Goal: Transaction & Acquisition: Purchase product/service

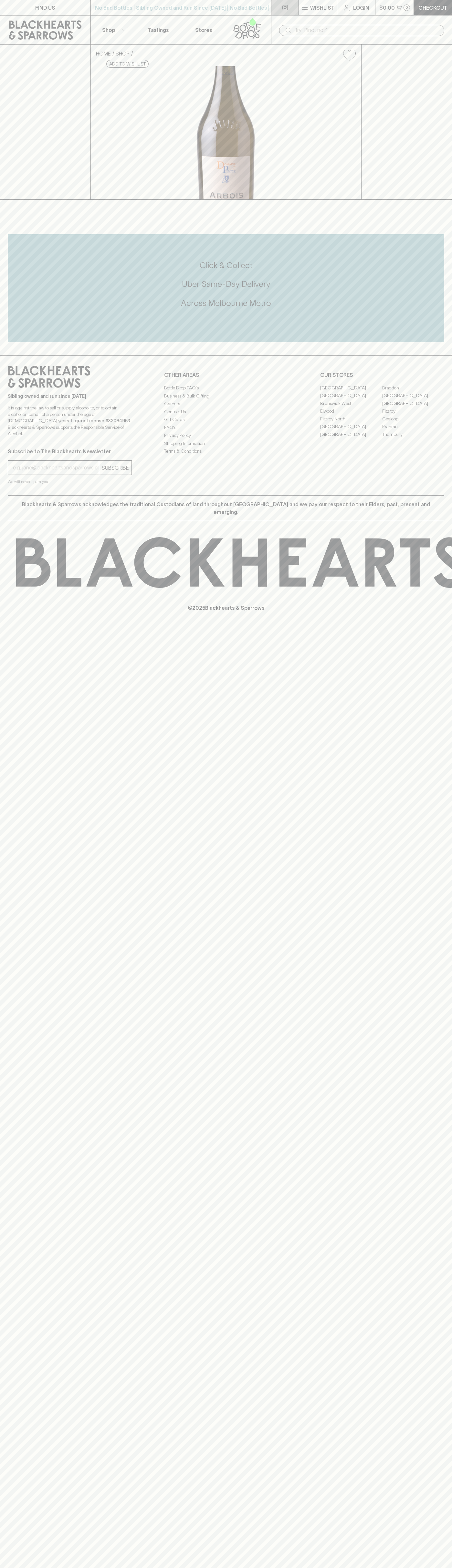
click at [295, 12] on link at bounding box center [284, 7] width 27 height 15
click at [438, 200] on div "HOME SHOP Domaine de la Pinte Cuvee d Automne Savagnin Chardonnay NV $84.00 Add…" at bounding box center [226, 122] width 452 height 155
click at [383, 1567] on html "FIND US | No Bad Bottles | Sibling Owned and Run Since [DATE] | No Bad Bottles …" at bounding box center [226, 784] width 452 height 1568
click at [23, 588] on icon at bounding box center [453, 562] width 873 height 51
